Goal: Task Accomplishment & Management: Complete application form

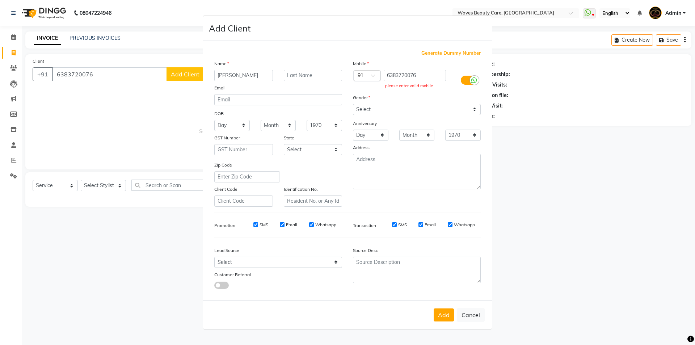
select select "5946"
select select "service"
select select "[DEMOGRAPHIC_DATA]"
click at [468, 315] on button "Cancel" at bounding box center [471, 315] width 28 height 14
select select
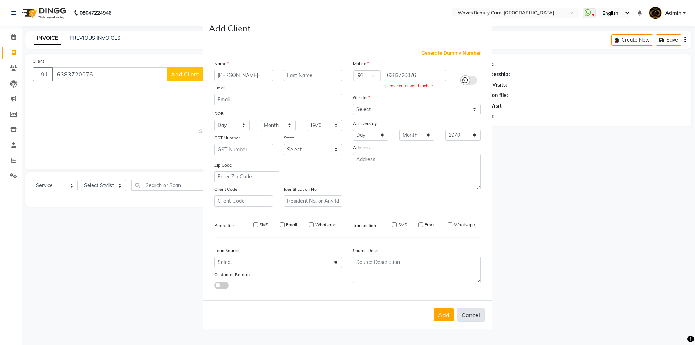
select select
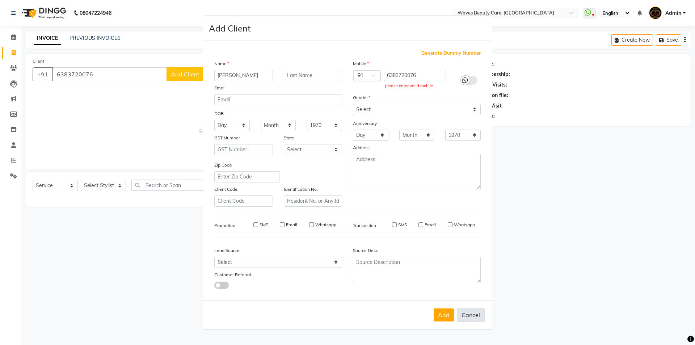
select select
checkbox input "false"
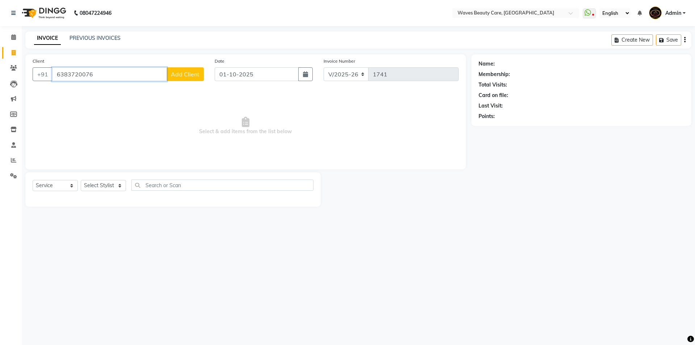
click at [103, 72] on input "6383720076" at bounding box center [109, 74] width 115 height 14
click at [141, 74] on input "6383720076" at bounding box center [109, 74] width 115 height 14
type input "6"
click at [106, 106] on button "DIVYA 638142 9393" at bounding box center [89, 103] width 74 height 12
type input "6381429393"
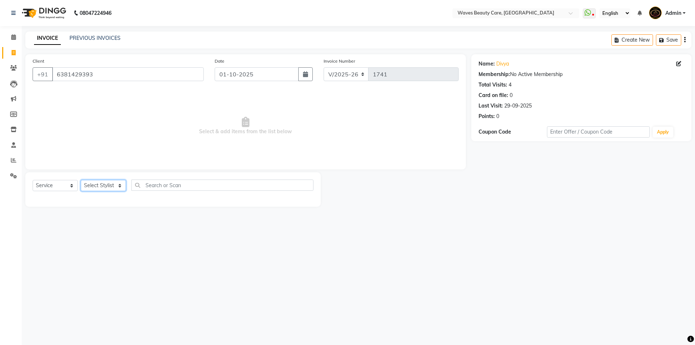
click at [113, 183] on select "Select Stylist ANJU DIVYA Yoganandhi [PERSON_NAME]" at bounding box center [103, 185] width 45 height 11
select select "66638"
click at [81, 180] on select "Select Stylist ANJU DIVYA Yoganandhi [PERSON_NAME]" at bounding box center [103, 185] width 45 height 11
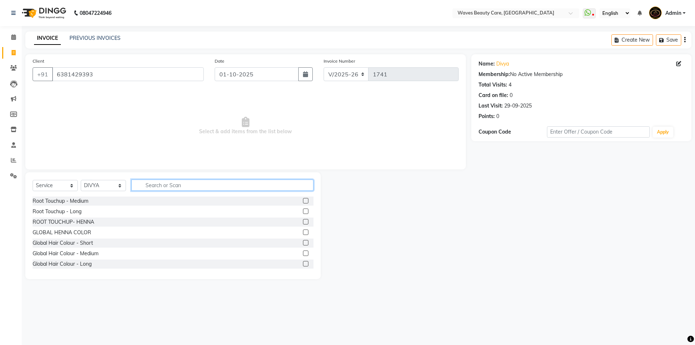
click at [161, 184] on input "text" at bounding box center [222, 185] width 182 height 11
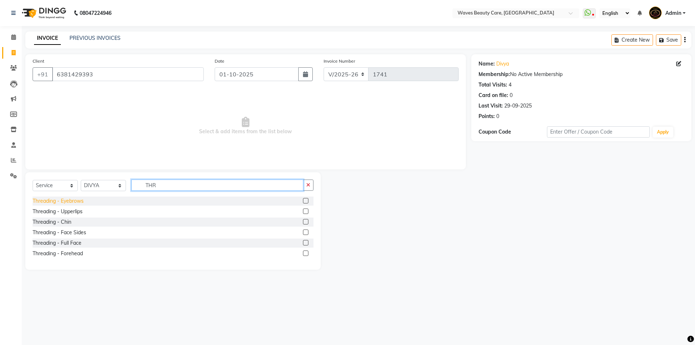
type input "THR"
click at [80, 201] on div "Threading - Eyebrows" at bounding box center [58, 201] width 51 height 8
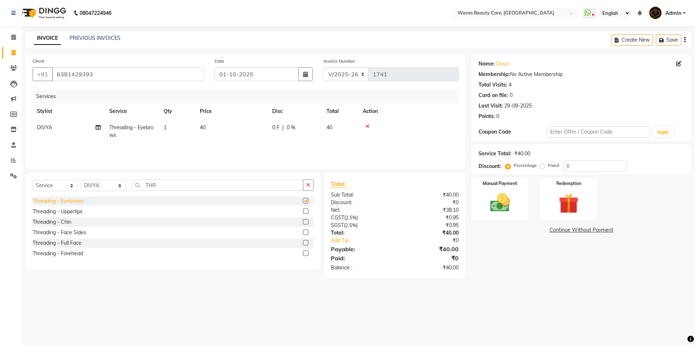
checkbox input "false"
click at [505, 201] on img at bounding box center [500, 203] width 34 height 24
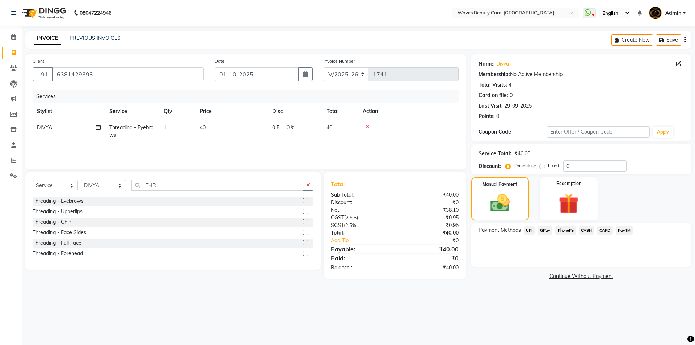
click at [540, 231] on span "GPay" at bounding box center [545, 230] width 15 height 8
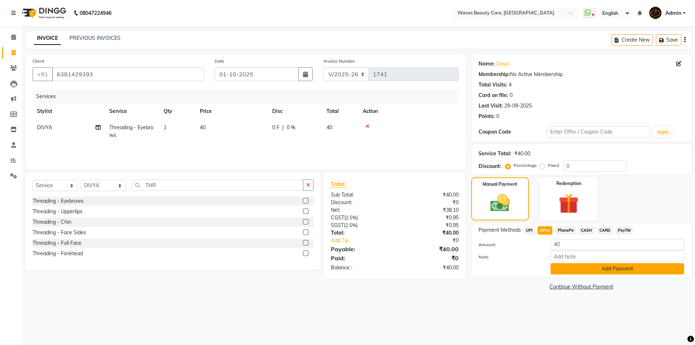
drag, startPoint x: 565, startPoint y: 274, endPoint x: 567, endPoint y: 270, distance: 5.0
click at [566, 273] on div "Payment Methods UPI GPay PhonePe CASH CARD PayTM Amount: 40 Note: Add Payment" at bounding box center [581, 250] width 220 height 54
click at [569, 271] on button "Add Payment" at bounding box center [618, 268] width 134 height 11
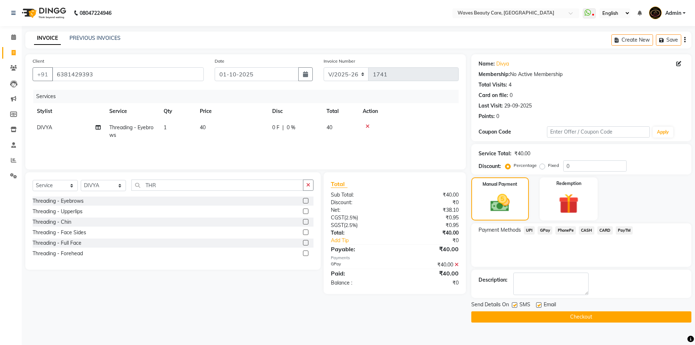
click at [566, 319] on button "Checkout" at bounding box center [581, 316] width 220 height 11
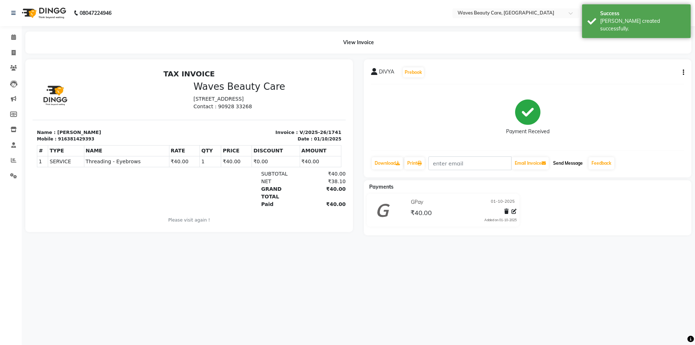
click at [563, 165] on button "Send Message" at bounding box center [567, 163] width 35 height 12
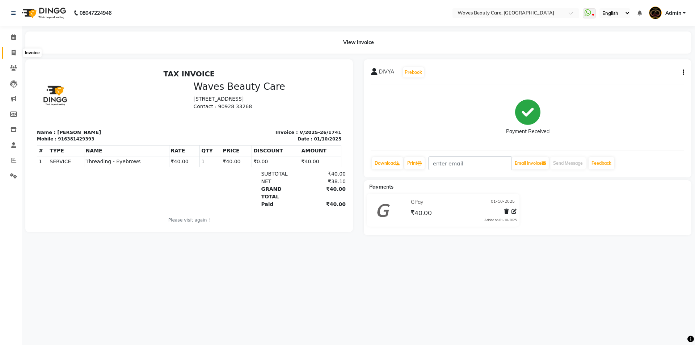
click at [10, 52] on span at bounding box center [13, 53] width 13 height 8
select select "service"
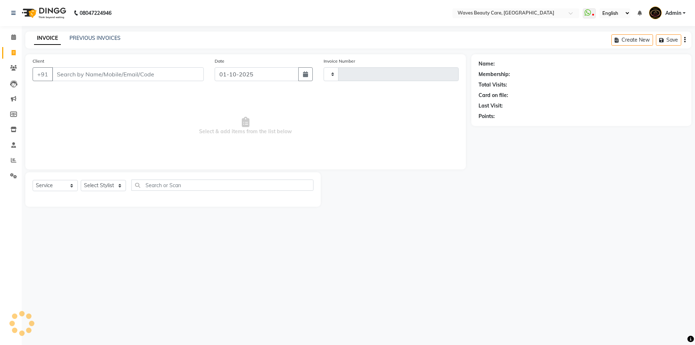
type input "1742"
select select "5946"
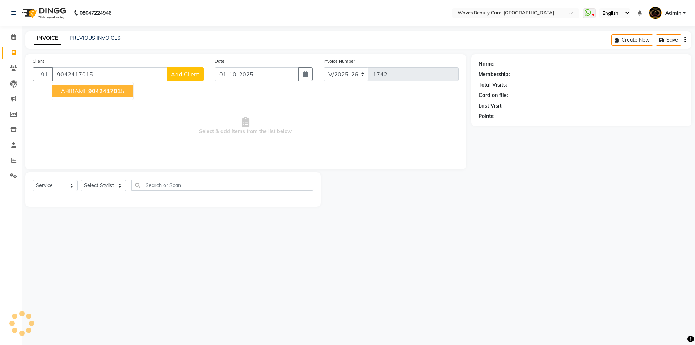
type input "9042417015"
click at [83, 90] on span "ABIRAMI" at bounding box center [73, 90] width 25 height 7
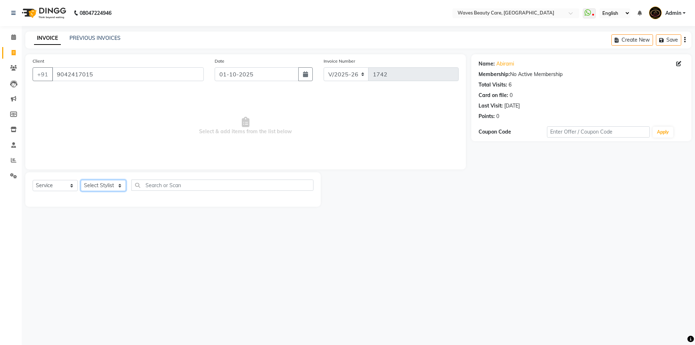
click at [104, 184] on select "Select Stylist ANJU DIVYA Yoganandhi [PERSON_NAME]" at bounding box center [103, 185] width 45 height 11
select select "66638"
click at [81, 180] on select "Select Stylist ANJU DIVYA Yoganandhi [PERSON_NAME]" at bounding box center [103, 185] width 45 height 11
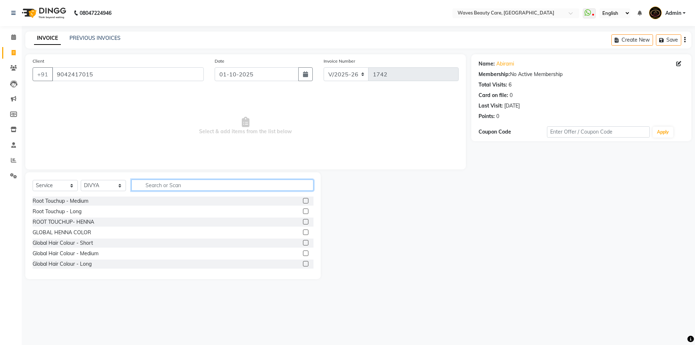
click at [152, 187] on input "text" at bounding box center [222, 185] width 182 height 11
type input "S"
type input "HAIR"
click at [107, 269] on div "Global Hair Colour - Short Global Hair Colour - Medium Global Hair Colour - Lon…" at bounding box center [173, 234] width 281 height 75
click at [109, 264] on div "Hair Styling - Classic Hair Cut" at bounding box center [173, 264] width 281 height 9
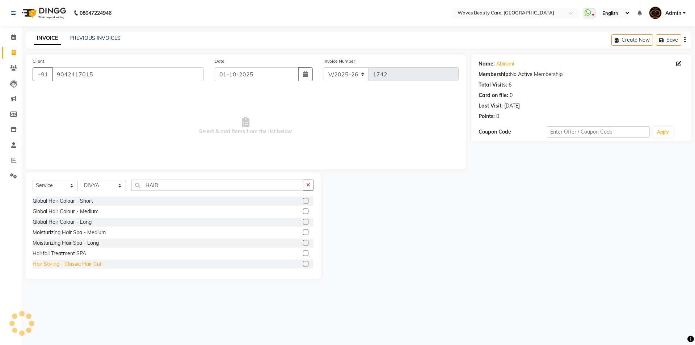
click at [89, 264] on div "Hair Styling - Classic Hair Cut" at bounding box center [67, 264] width 69 height 8
checkbox input "false"
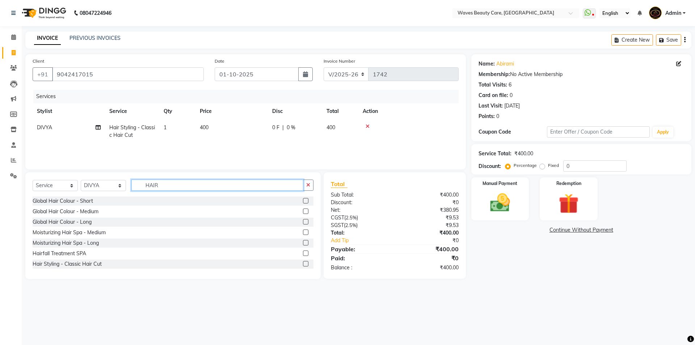
click at [168, 187] on input "HAIR" at bounding box center [217, 185] width 172 height 11
type input "H"
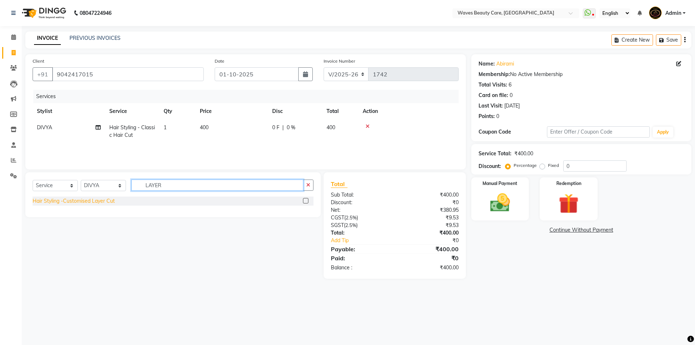
type input "LAYER"
click at [113, 202] on div "Hair Styling -Customised Layer Cut" at bounding box center [74, 201] width 82 height 8
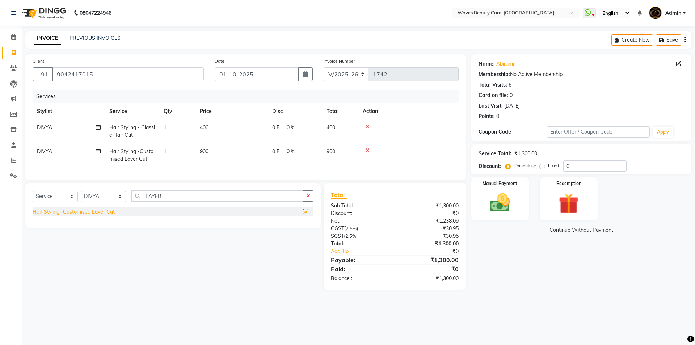
checkbox input "false"
click at [287, 151] on span "0 %" at bounding box center [291, 152] width 9 height 8
select select "66638"
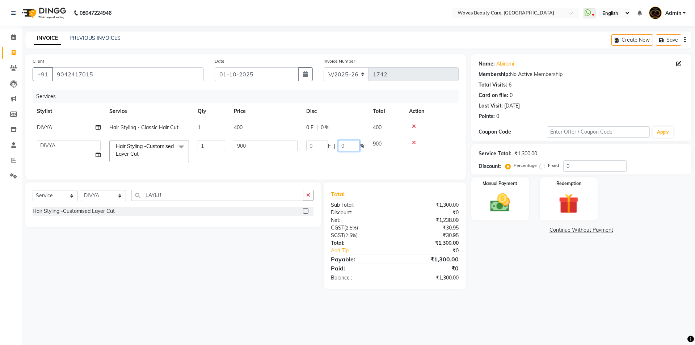
click at [348, 141] on input "0" at bounding box center [349, 145] width 22 height 11
type input "15"
click at [500, 202] on img at bounding box center [500, 203] width 34 height 24
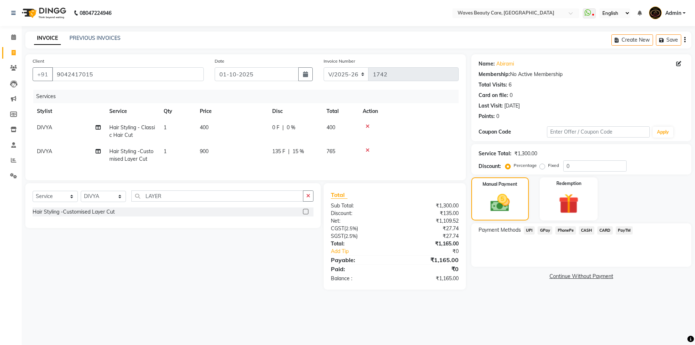
click at [543, 230] on span "GPay" at bounding box center [545, 230] width 15 height 8
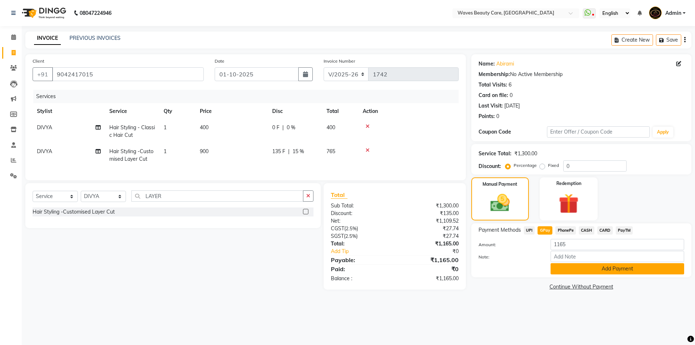
click at [572, 270] on button "Add Payment" at bounding box center [618, 268] width 134 height 11
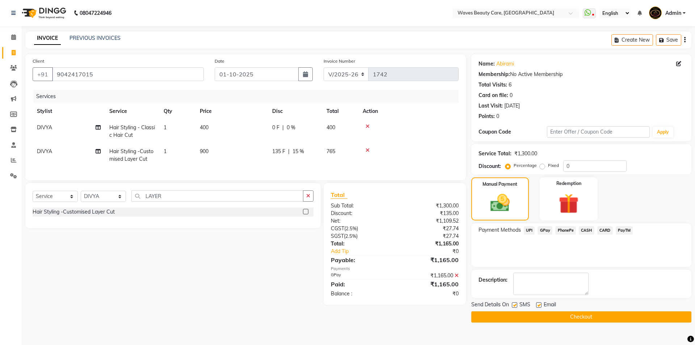
click at [585, 317] on button "Checkout" at bounding box center [581, 316] width 220 height 11
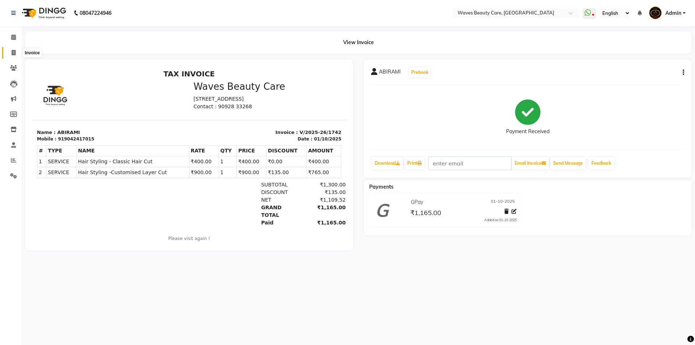
click at [13, 53] on icon at bounding box center [14, 52] width 4 height 5
select select "service"
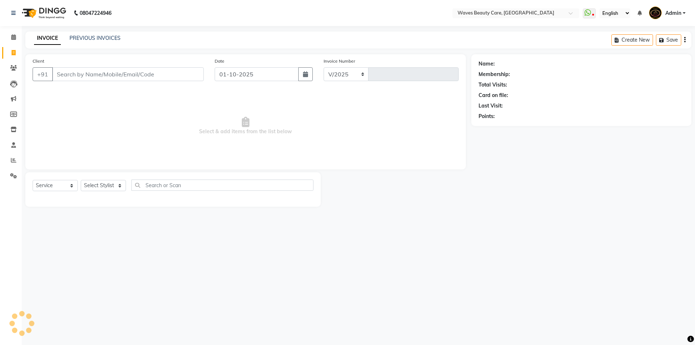
select select "5946"
type input "1743"
click at [117, 186] on select "Select Stylist ANJU DIVYA Yoganandhi [PERSON_NAME]" at bounding box center [103, 185] width 45 height 11
select select "66638"
click at [81, 180] on select "Select Stylist ANJU DIVYA Yoganandhi [PERSON_NAME]" at bounding box center [103, 185] width 45 height 11
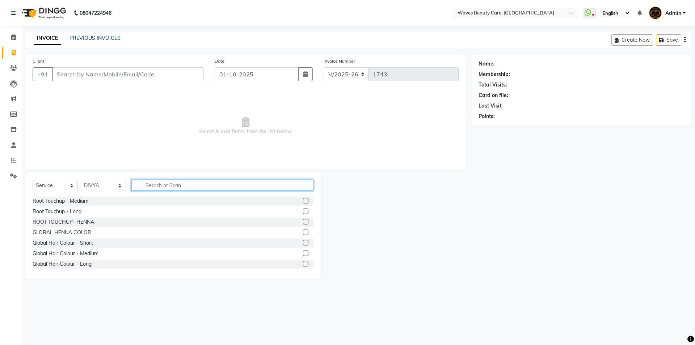
click at [149, 186] on input "text" at bounding box center [222, 185] width 182 height 11
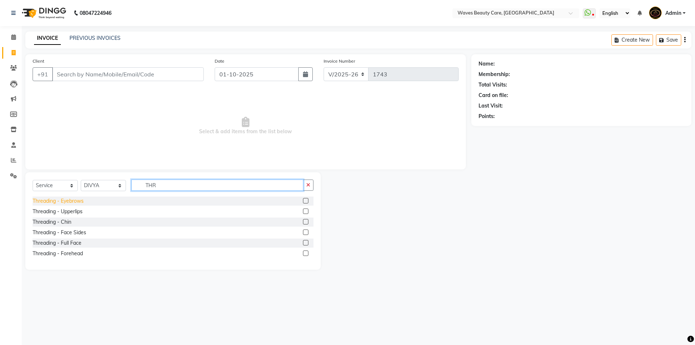
type input "THR"
click at [75, 202] on div "Threading - Eyebrows" at bounding box center [58, 201] width 51 height 8
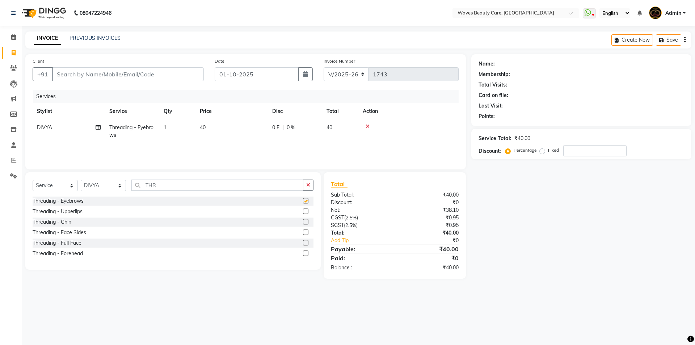
checkbox input "false"
click at [56, 72] on input "Client" at bounding box center [128, 74] width 152 height 14
type input "7"
type input "0"
type input "7319219577"
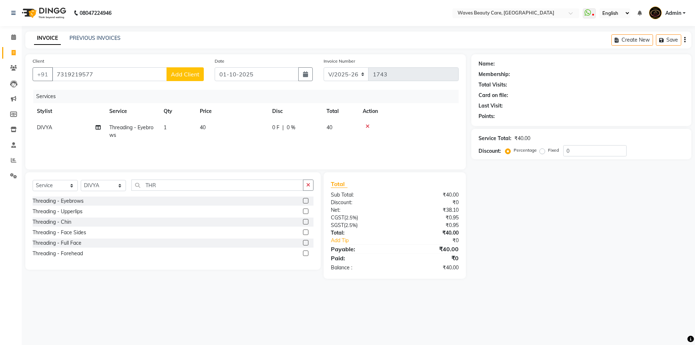
click at [184, 73] on span "Add Client" at bounding box center [185, 74] width 29 height 7
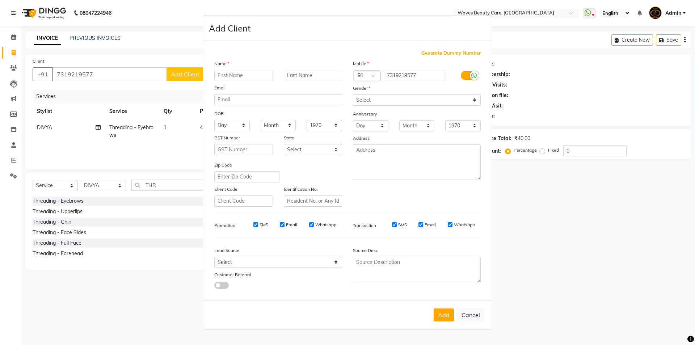
click at [218, 73] on input "text" at bounding box center [243, 75] width 59 height 11
type input "D"
type input "DIPTI"
click at [395, 95] on select "Select [DEMOGRAPHIC_DATA] [DEMOGRAPHIC_DATA] Other Prefer Not To Say" at bounding box center [417, 99] width 128 height 11
select select "[DEMOGRAPHIC_DATA]"
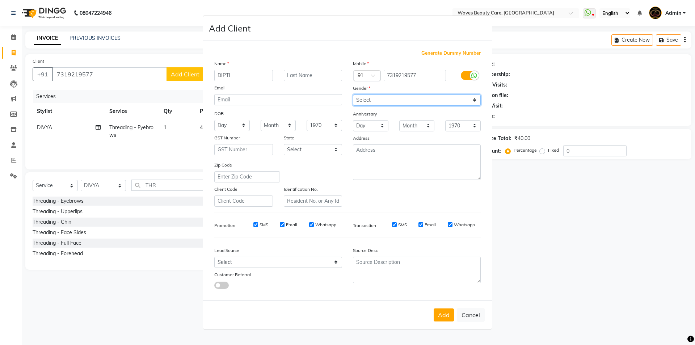
click at [353, 94] on select "Select [DEMOGRAPHIC_DATA] [DEMOGRAPHIC_DATA] Other Prefer Not To Say" at bounding box center [417, 99] width 128 height 11
click at [446, 313] on button "Add" at bounding box center [444, 314] width 20 height 13
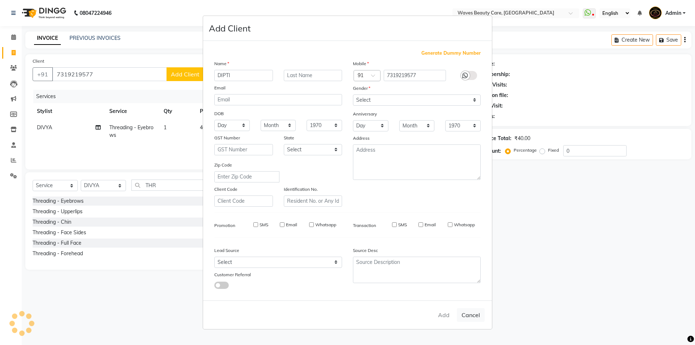
select select
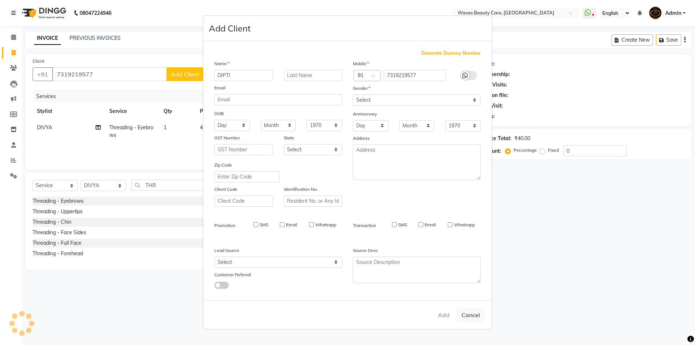
select select
checkbox input "false"
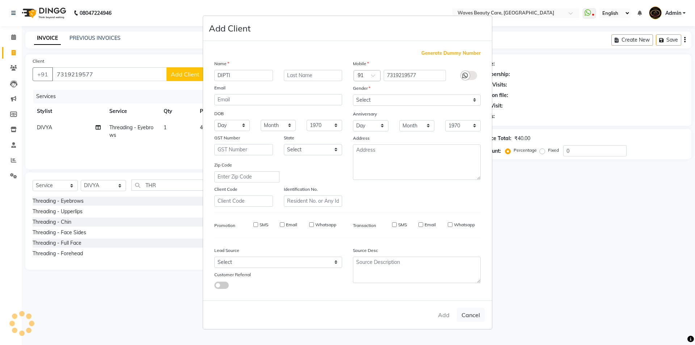
checkbox input "false"
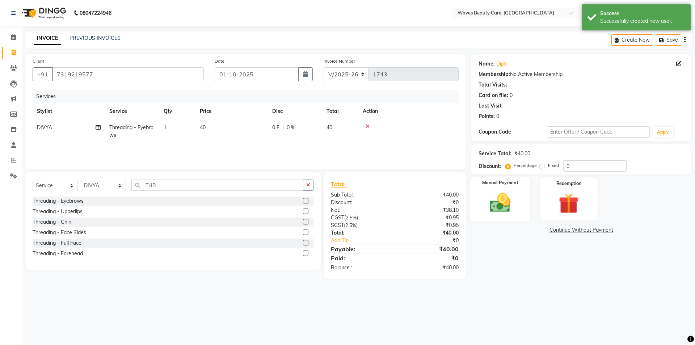
click at [502, 205] on img at bounding box center [500, 203] width 34 height 24
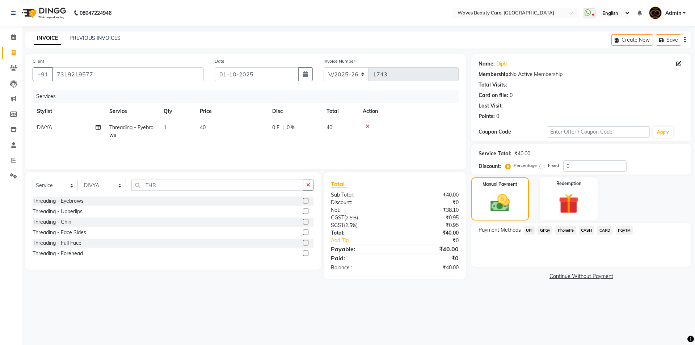
click at [543, 232] on span "GPay" at bounding box center [545, 230] width 15 height 8
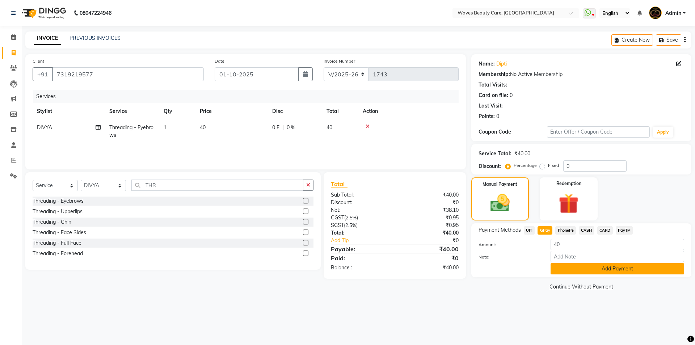
click at [571, 271] on button "Add Payment" at bounding box center [618, 268] width 134 height 11
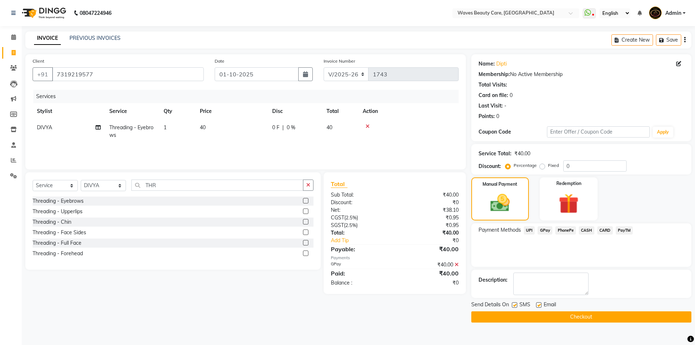
click at [573, 316] on button "Checkout" at bounding box center [581, 316] width 220 height 11
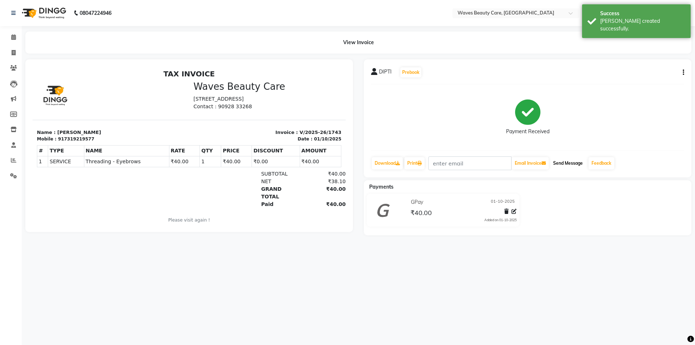
click at [571, 168] on button "Send Message" at bounding box center [567, 163] width 35 height 12
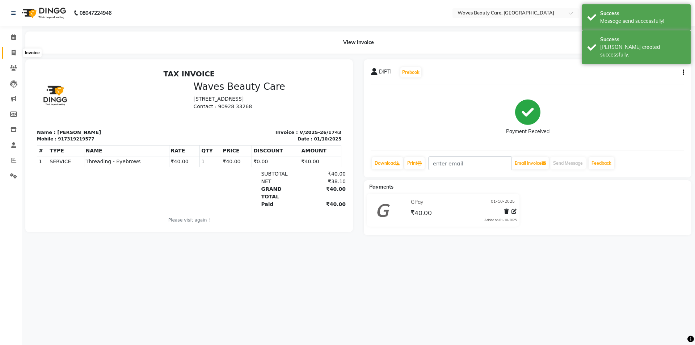
click at [9, 53] on span at bounding box center [13, 53] width 13 height 8
select select "service"
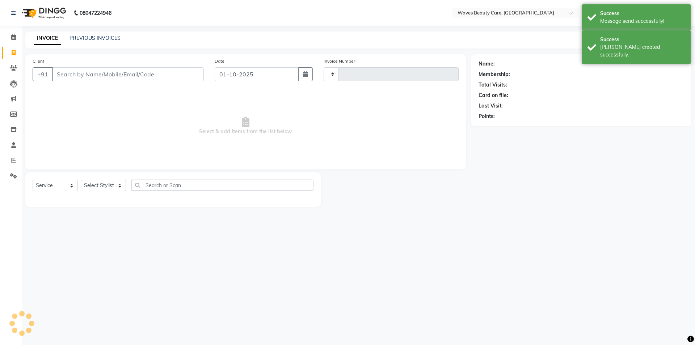
type input "1744"
select select "5946"
click at [77, 39] on link "PREVIOUS INVOICES" at bounding box center [94, 38] width 51 height 7
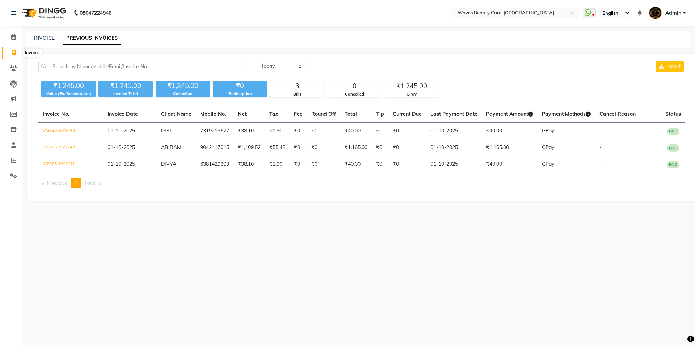
click at [14, 53] on icon at bounding box center [14, 52] width 4 height 5
select select "service"
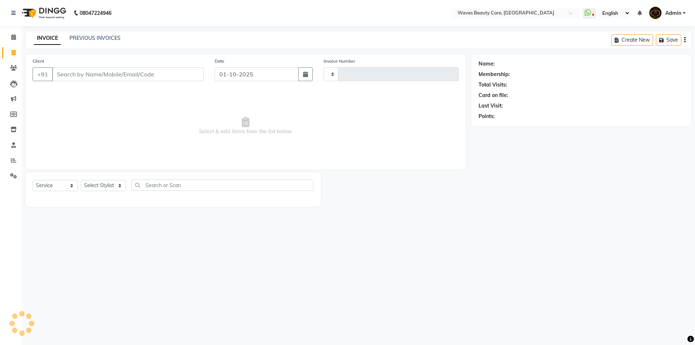
type input "1744"
select select "5946"
